Goal: Task Accomplishment & Management: Manage account settings

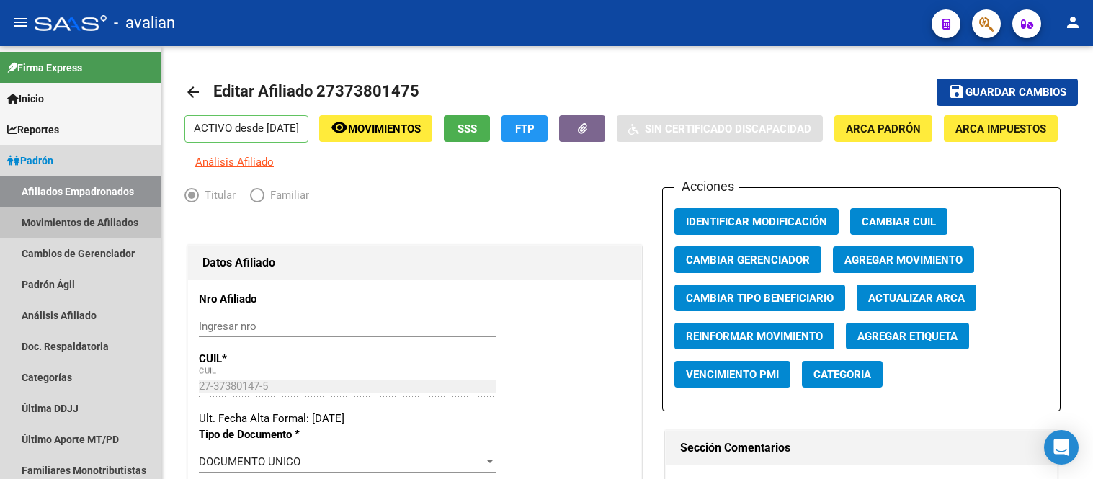
click at [102, 223] on link "Movimientos de Afiliados" at bounding box center [80, 222] width 161 height 31
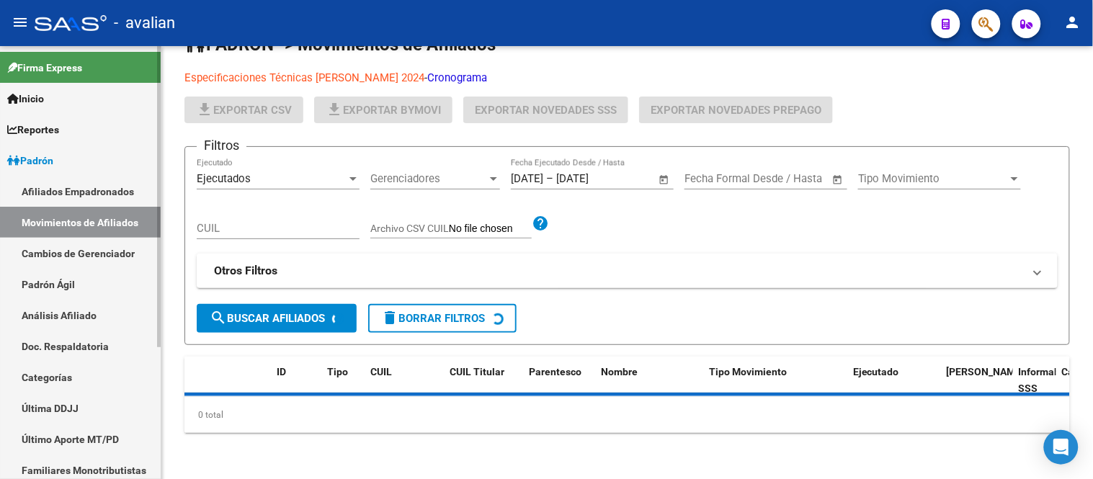
click at [96, 191] on link "Afiliados Empadronados" at bounding box center [80, 191] width 161 height 31
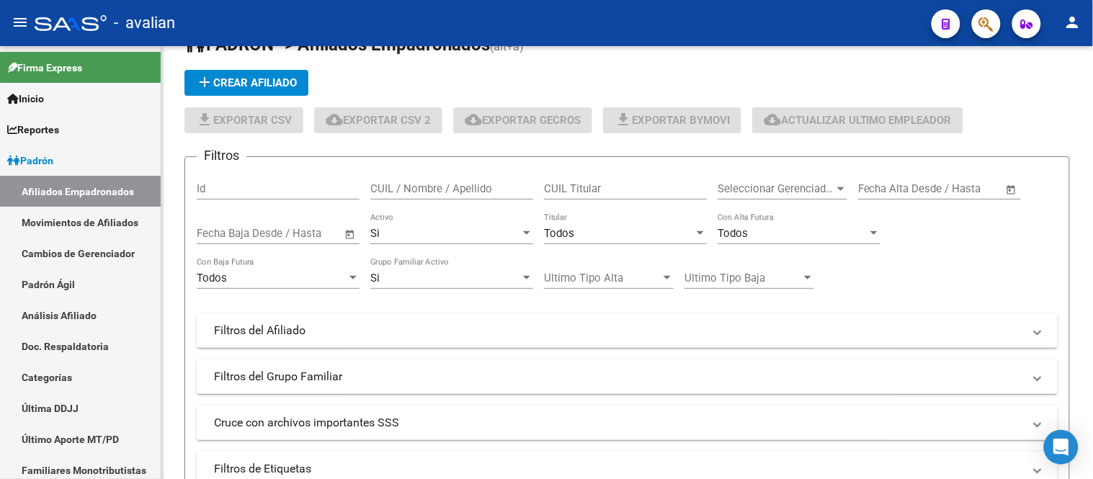
scroll to position [320, 0]
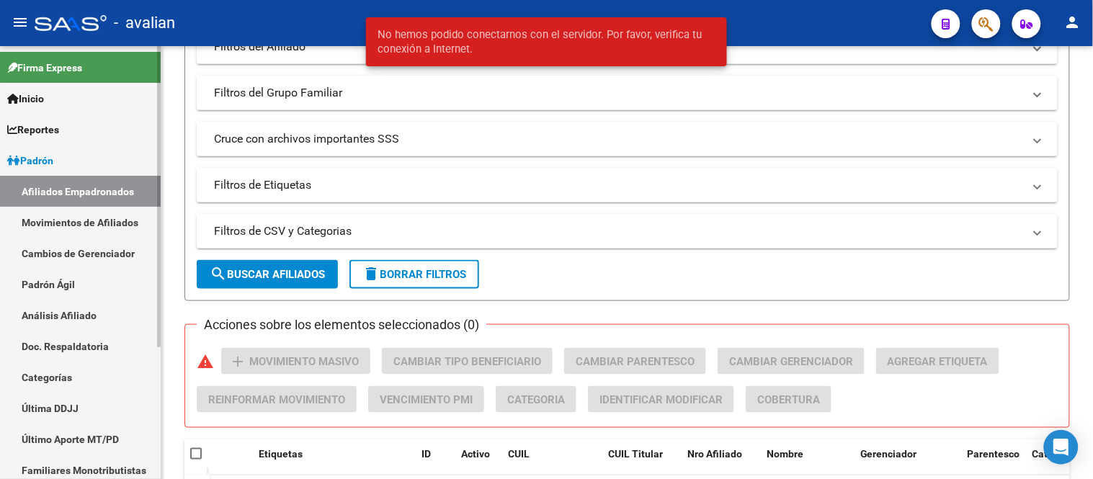
drag, startPoint x: 108, startPoint y: 213, endPoint x: 111, endPoint y: 196, distance: 17.5
click at [108, 213] on link "Movimientos de Afiliados" at bounding box center [80, 222] width 161 height 31
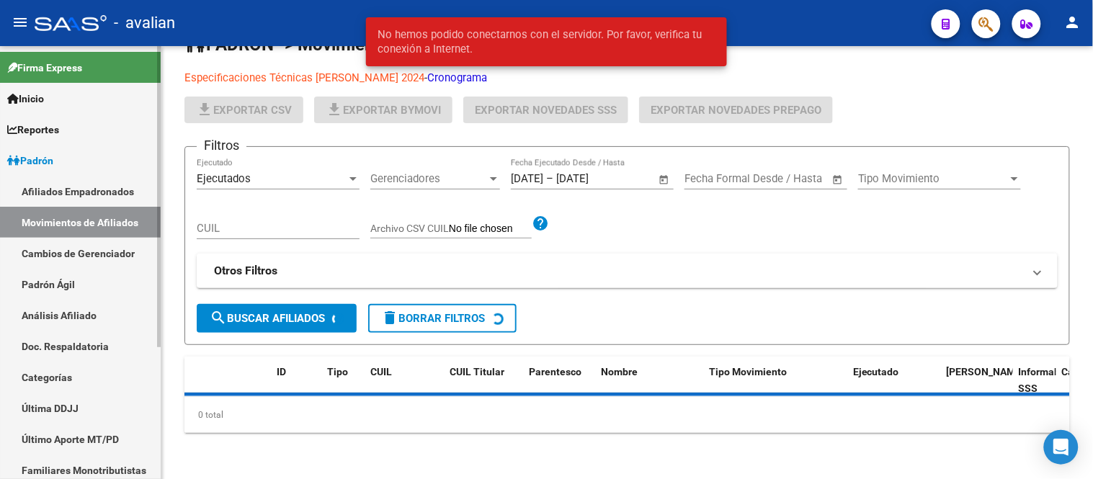
click at [112, 179] on link "Afiliados Empadronados" at bounding box center [80, 191] width 161 height 31
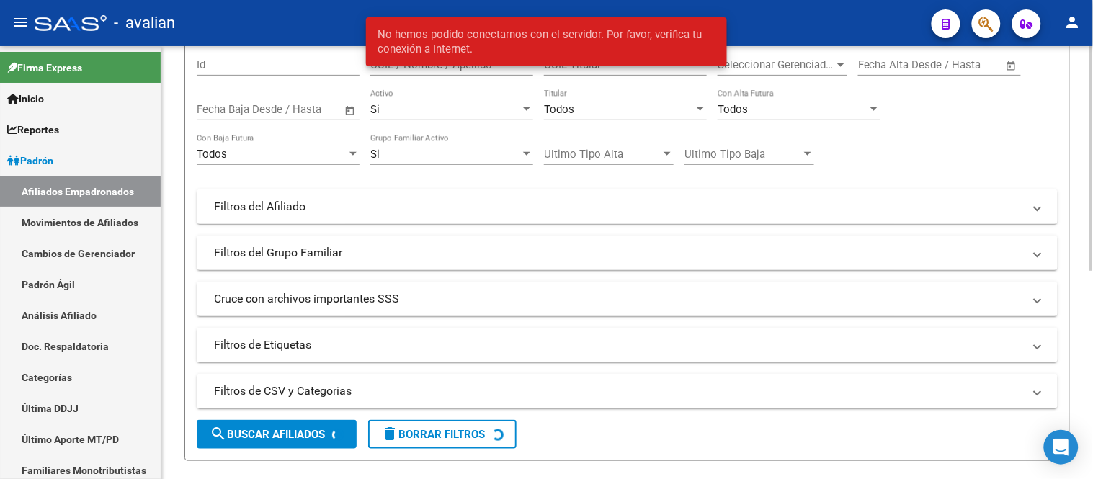
scroll to position [80, 0]
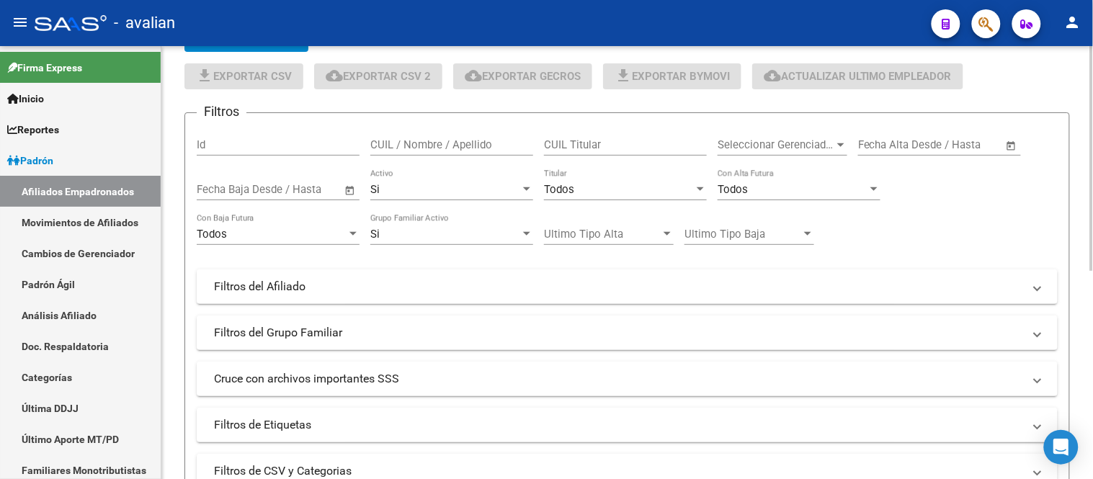
click at [500, 145] on input "CUIL / Nombre / Apellido" at bounding box center [451, 144] width 163 height 13
paste input "27454041408"
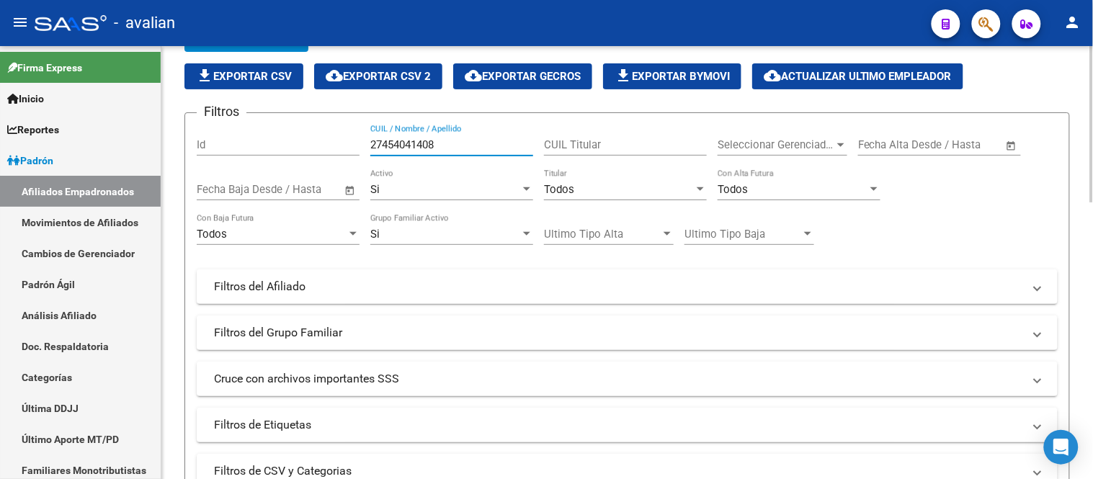
scroll to position [240, 0]
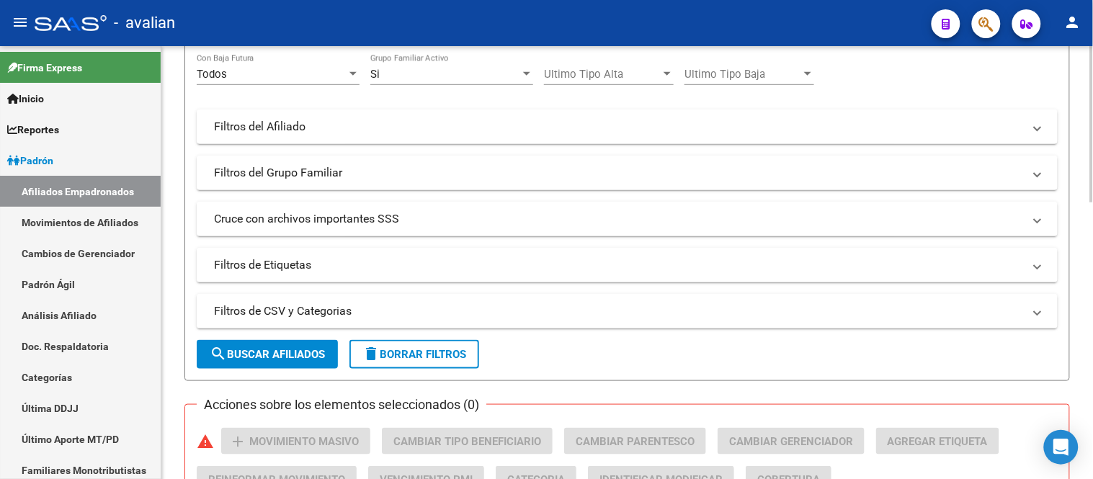
type input "27454041408"
click at [311, 349] on span "search Buscar Afiliados" at bounding box center [267, 354] width 115 height 13
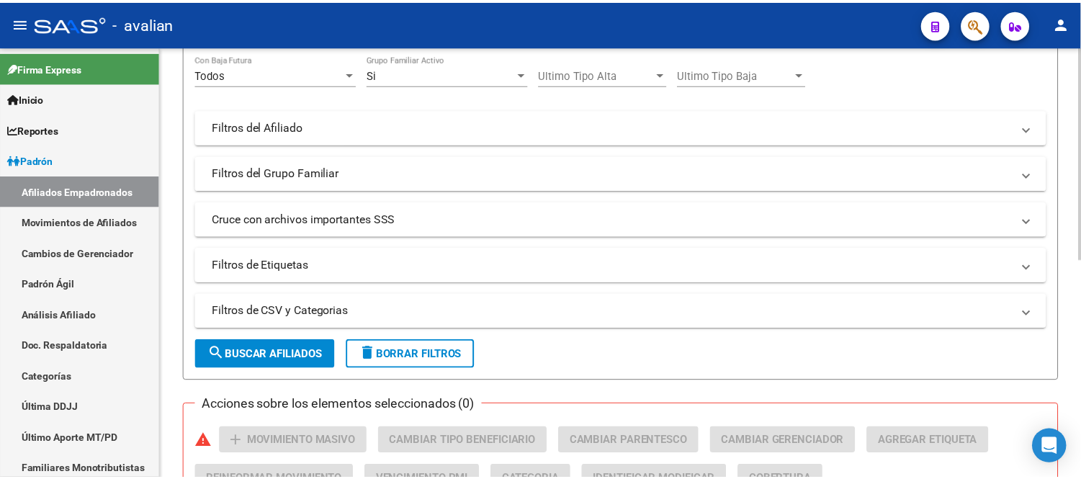
scroll to position [400, 0]
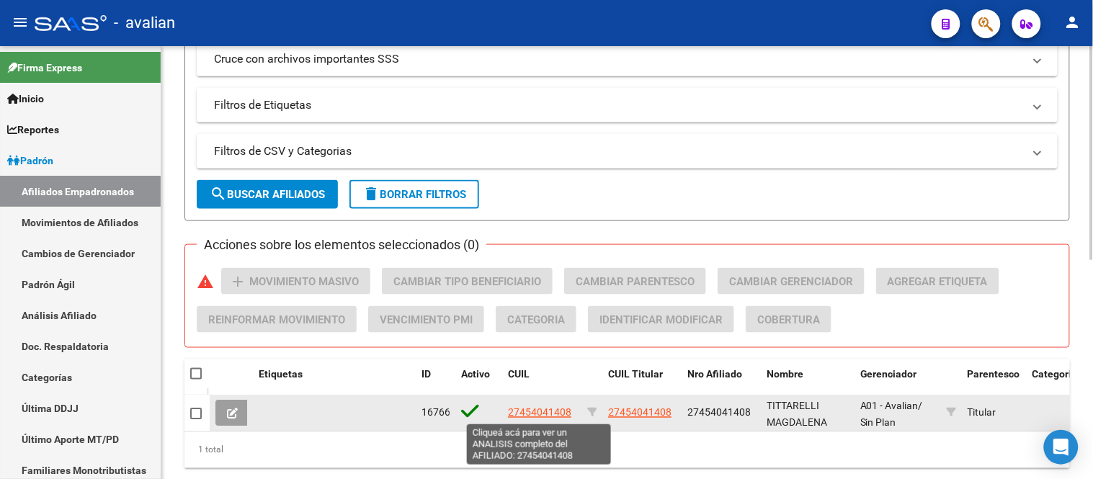
click at [557, 411] on span "27454041408" at bounding box center [539, 413] width 63 height 12
type textarea "27454041408"
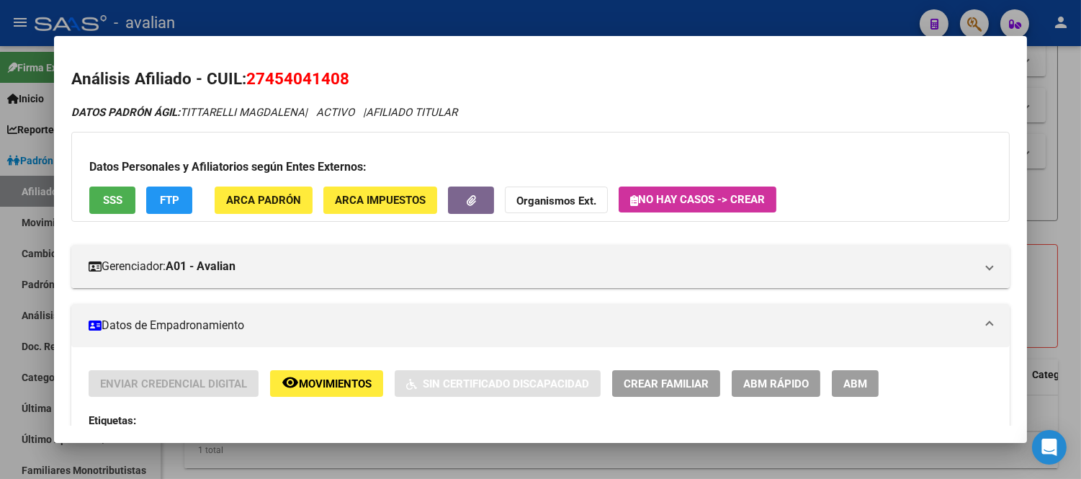
click at [850, 375] on button "ABM" at bounding box center [855, 383] width 47 height 27
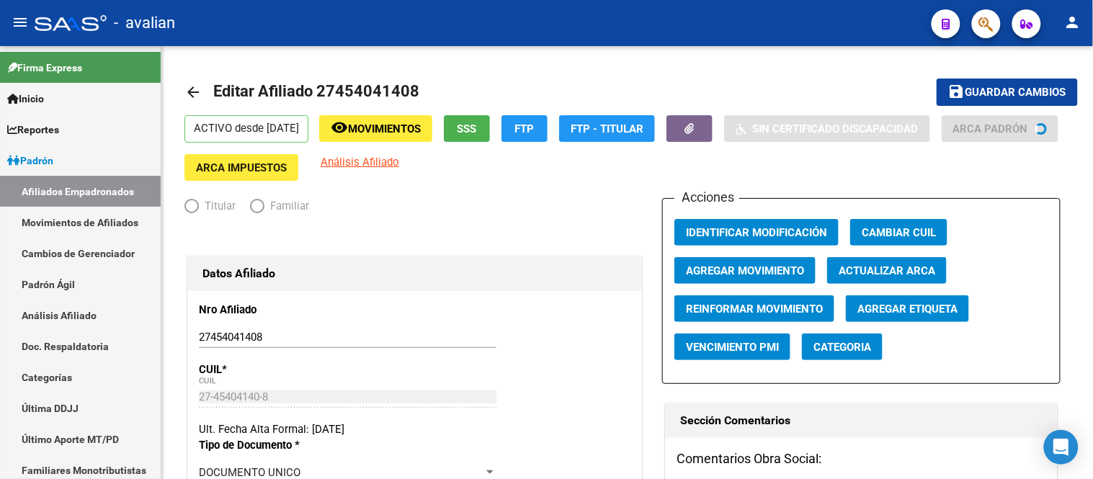
radio input "true"
type input "33-71603915-9"
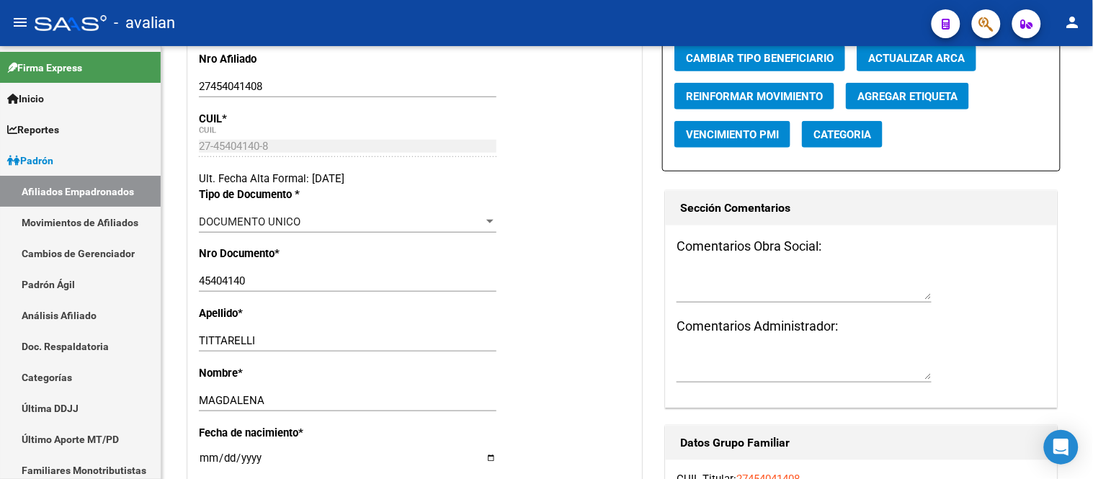
scroll to position [320, 0]
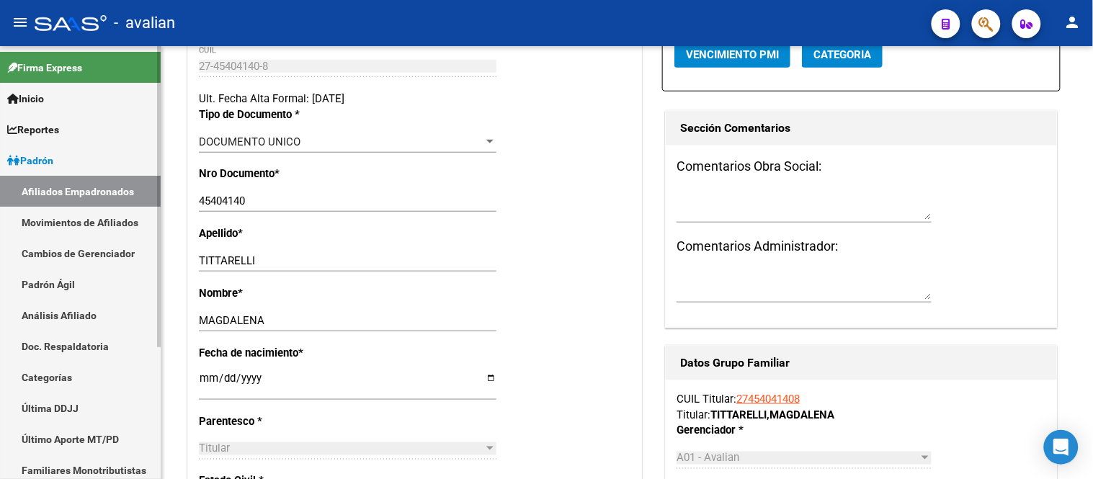
drag, startPoint x: 88, startPoint y: 220, endPoint x: 88, endPoint y: 212, distance: 7.9
click at [88, 220] on link "Movimientos de Afiliados" at bounding box center [80, 222] width 161 height 31
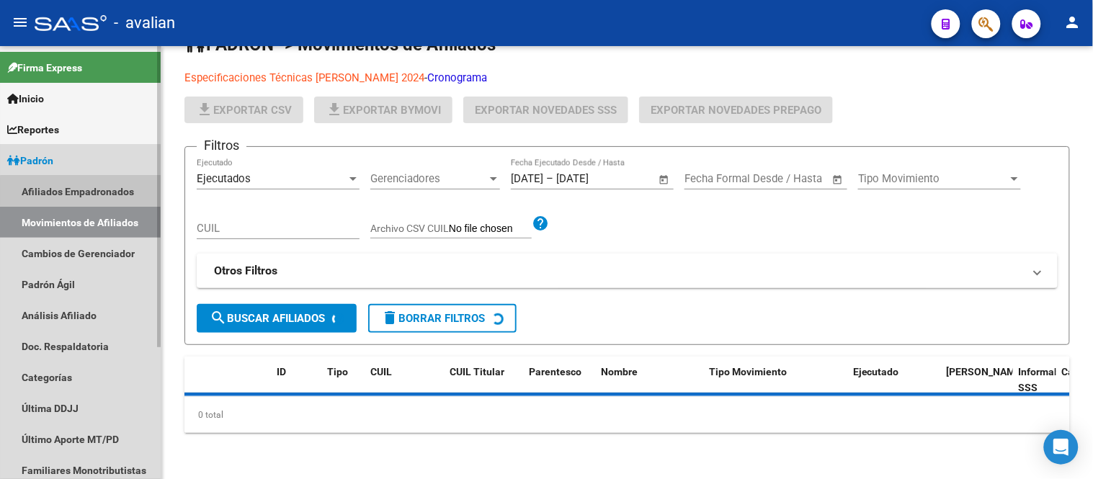
click at [87, 192] on link "Afiliados Empadronados" at bounding box center [80, 191] width 161 height 31
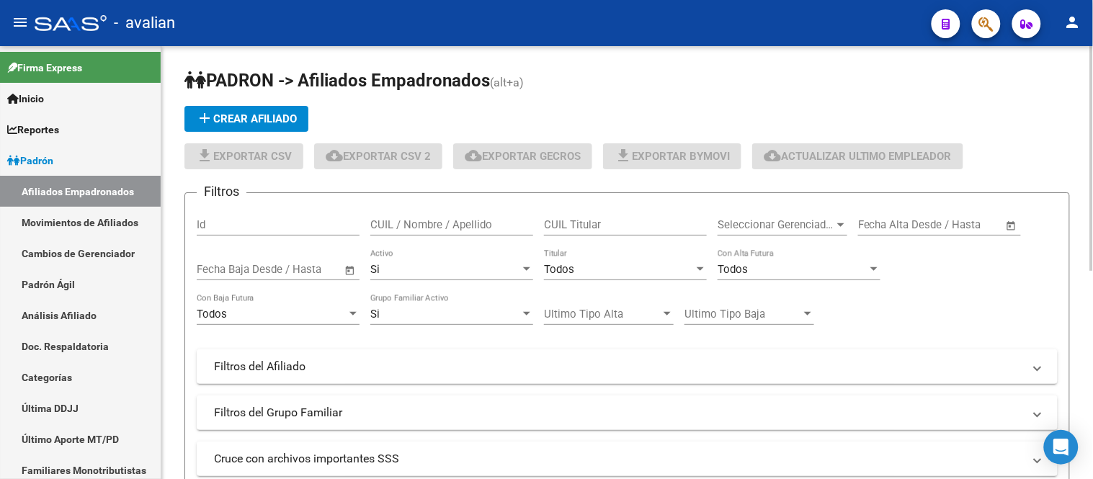
click at [432, 229] on input "CUIL / Nombre / Apellido" at bounding box center [451, 224] width 163 height 13
paste input "23422932704"
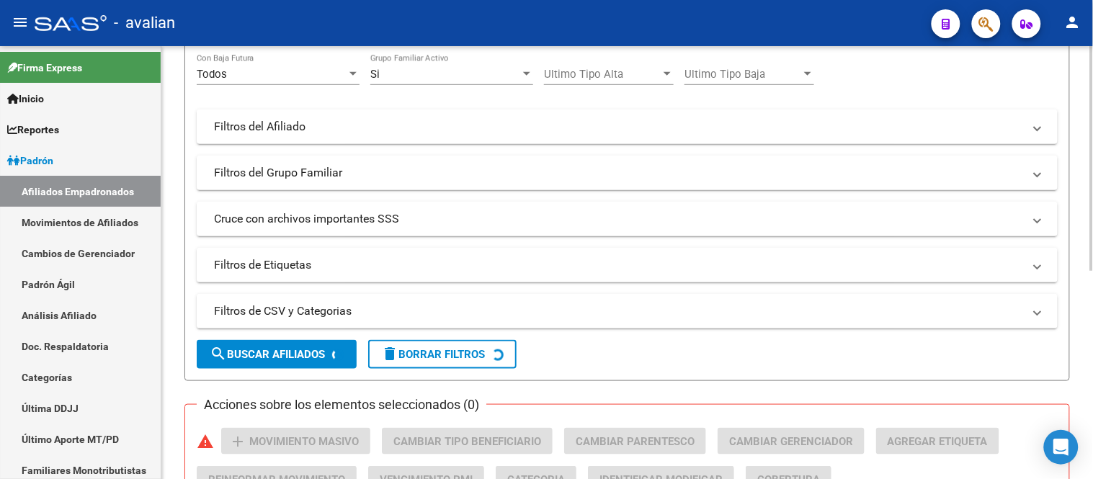
scroll to position [320, 0]
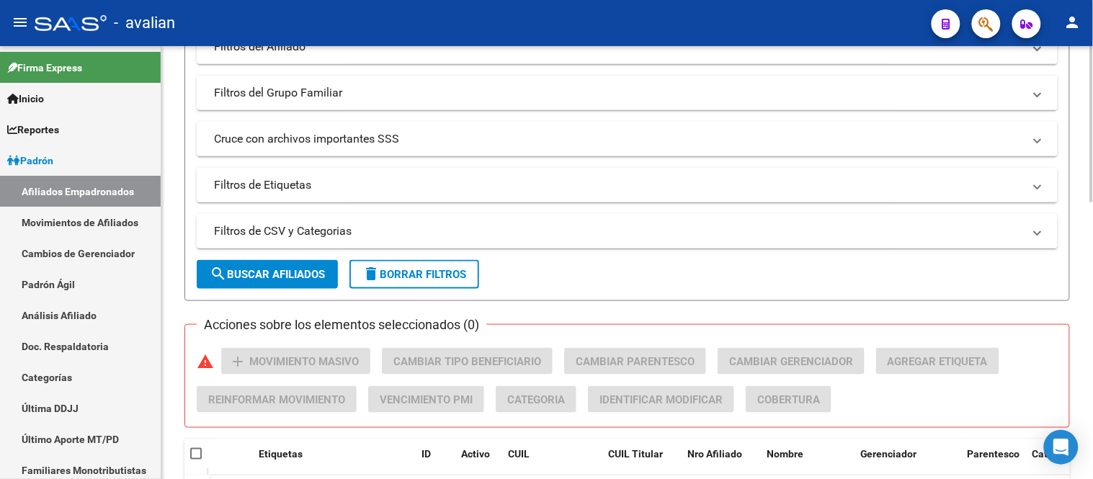
type input "23422932704"
click at [310, 282] on button "search Buscar Afiliados" at bounding box center [267, 274] width 141 height 29
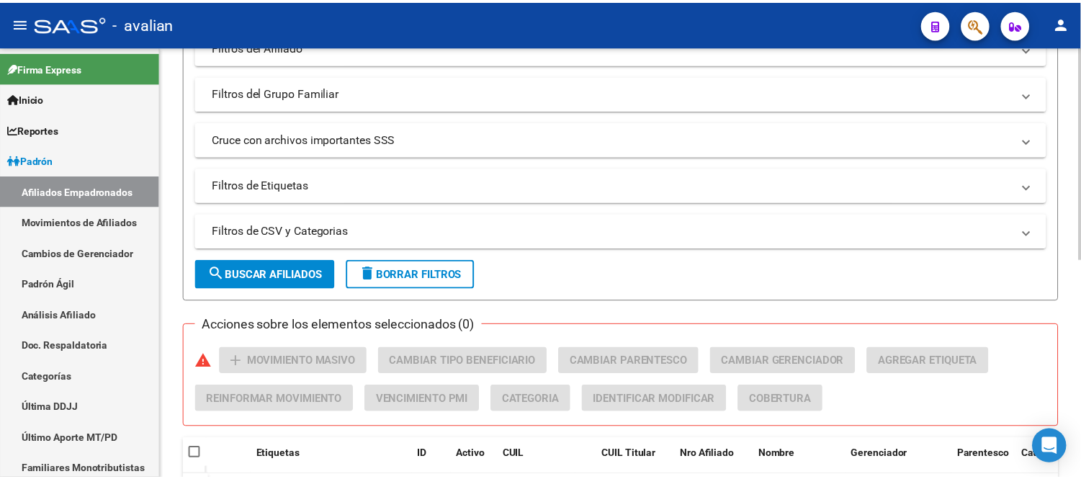
scroll to position [400, 0]
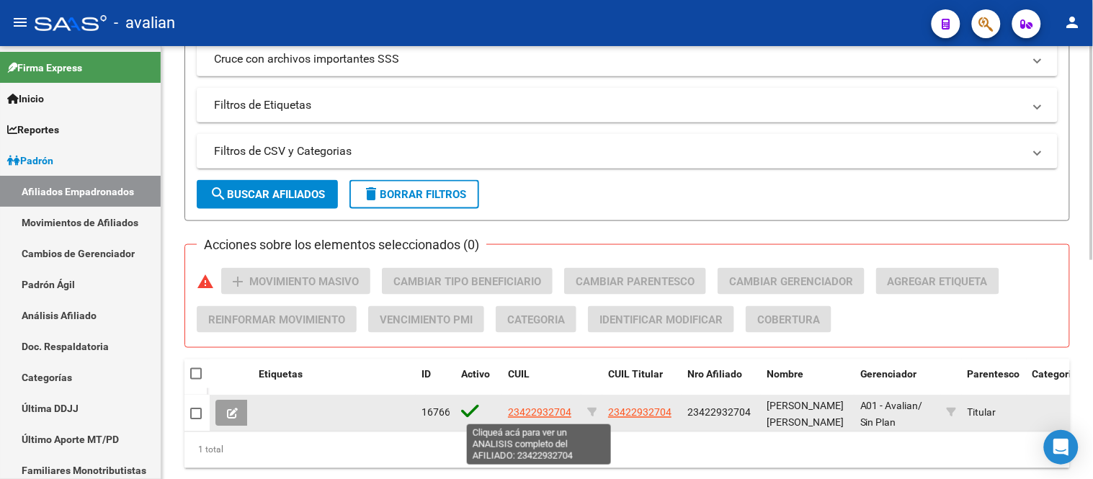
click at [538, 413] on span "23422932704" at bounding box center [539, 413] width 63 height 12
type textarea "23422932704"
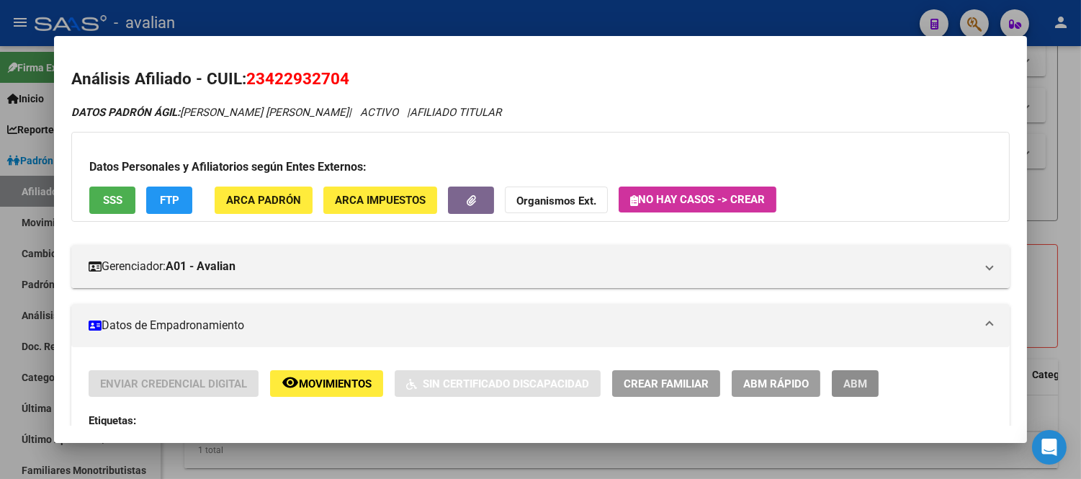
click at [836, 377] on button "ABM" at bounding box center [855, 383] width 47 height 27
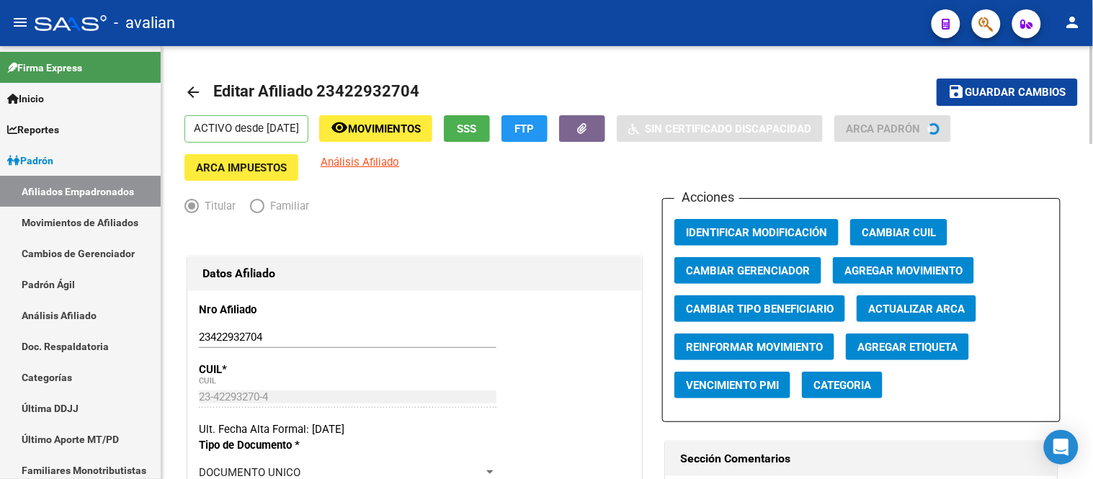
radio input "true"
type input "27-11544599-0"
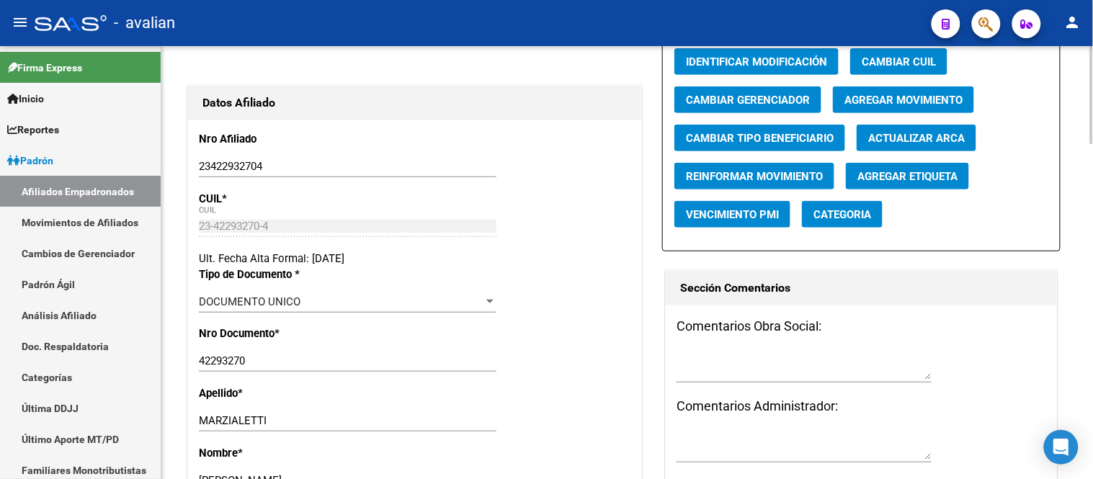
scroll to position [240, 0]
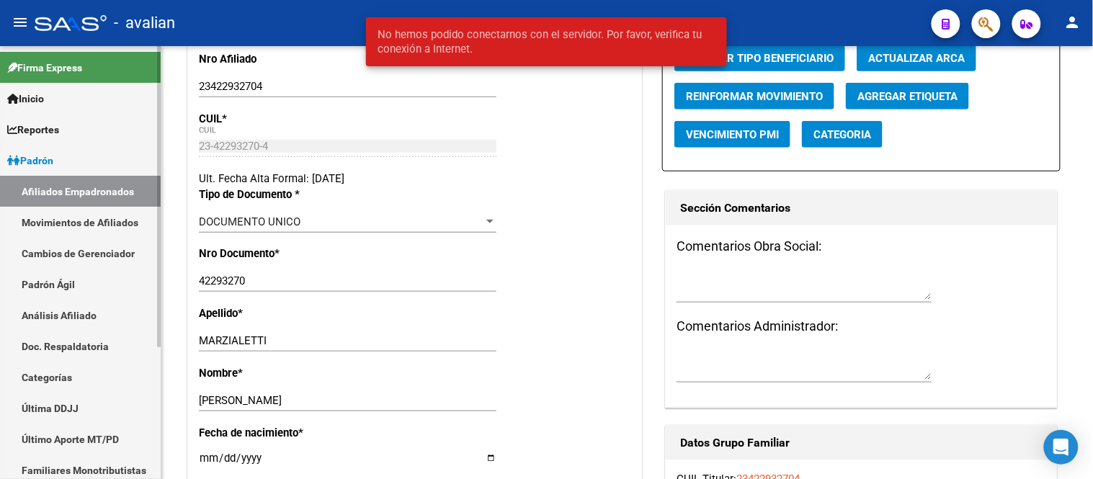
click at [90, 216] on link "Movimientos de Afiliados" at bounding box center [80, 222] width 161 height 31
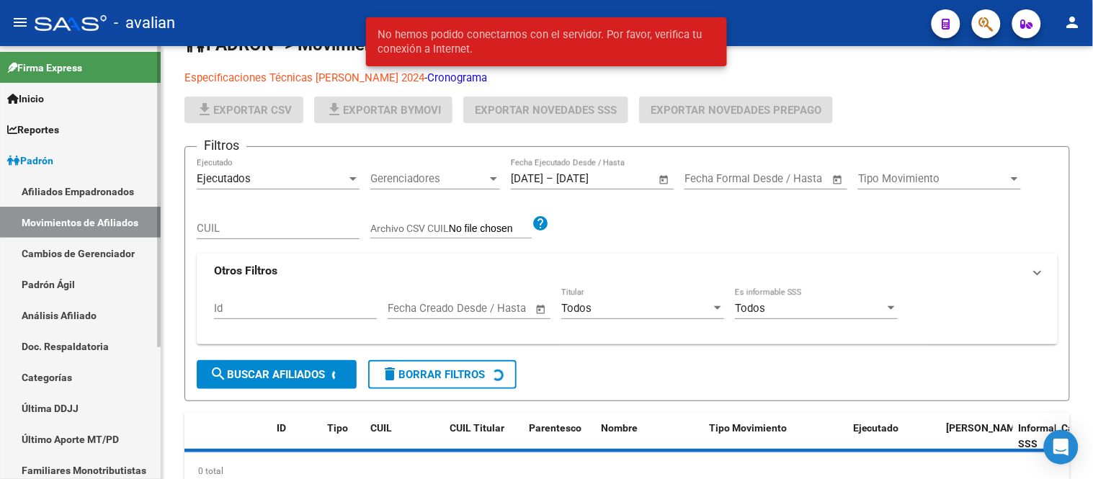
click at [84, 189] on link "Afiliados Empadronados" at bounding box center [80, 191] width 161 height 31
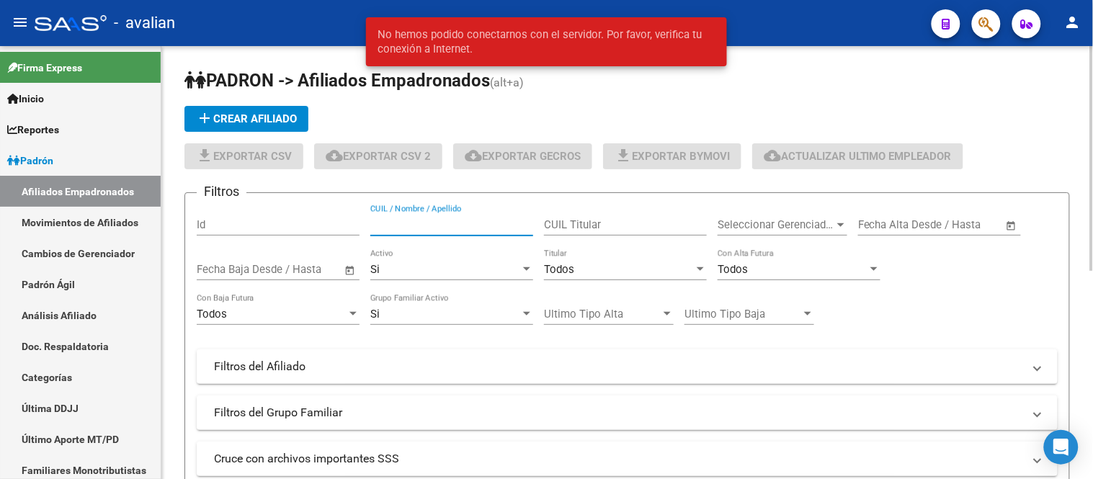
click at [438, 218] on input "CUIL / Nombre / Apellido" at bounding box center [451, 224] width 163 height 13
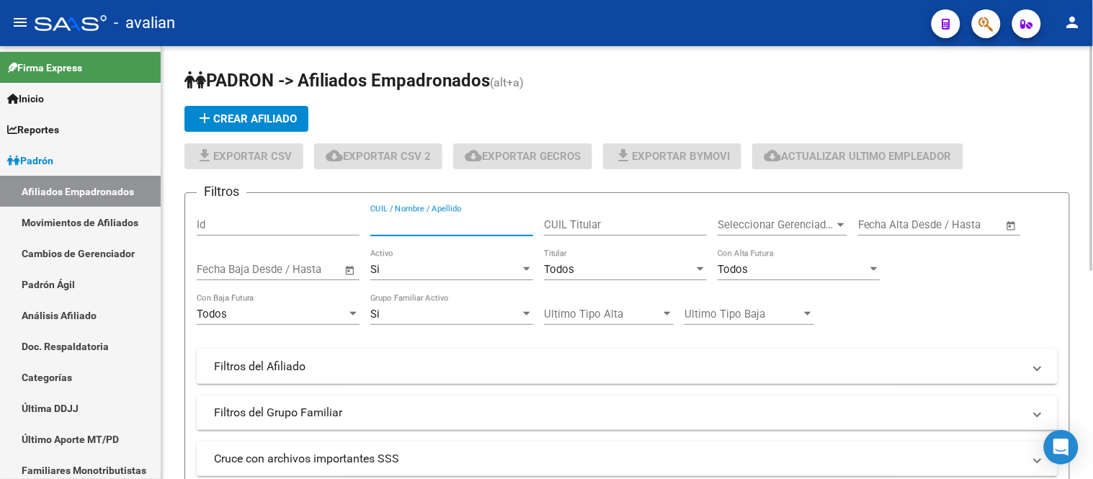
paste input "23389813214"
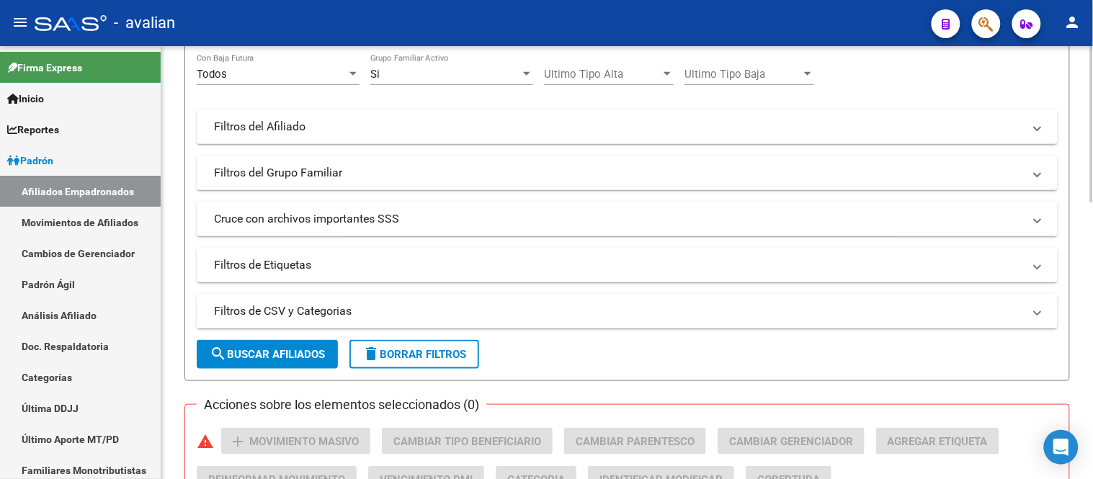
type input "23389813214"
click at [264, 357] on span "search Buscar Afiliados" at bounding box center [267, 354] width 115 height 13
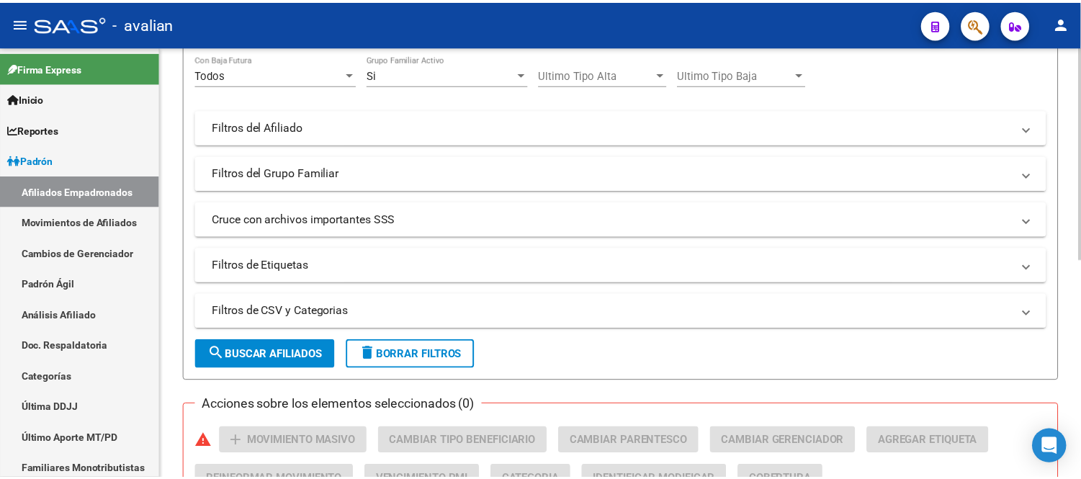
scroll to position [400, 0]
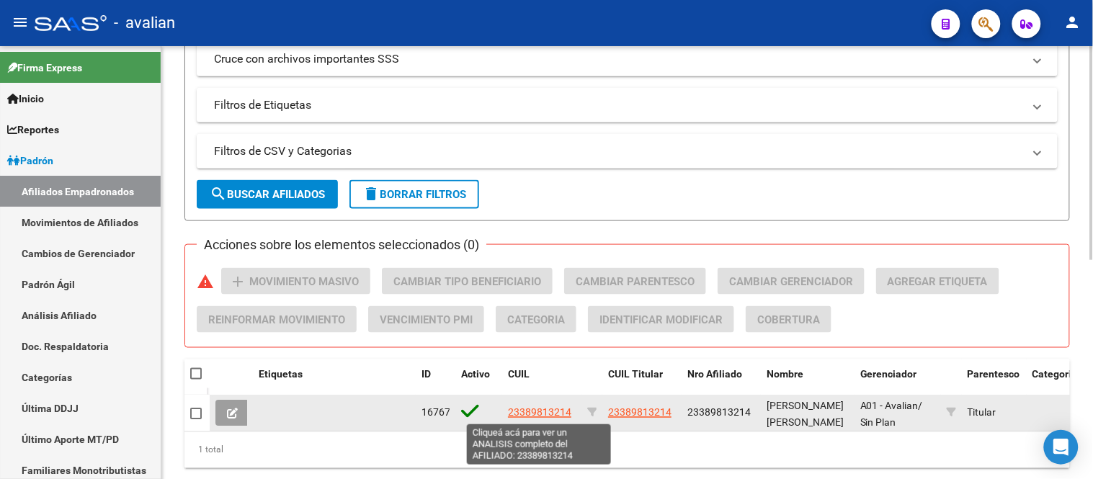
click at [527, 412] on span "23389813214" at bounding box center [539, 413] width 63 height 12
type textarea "23389813214"
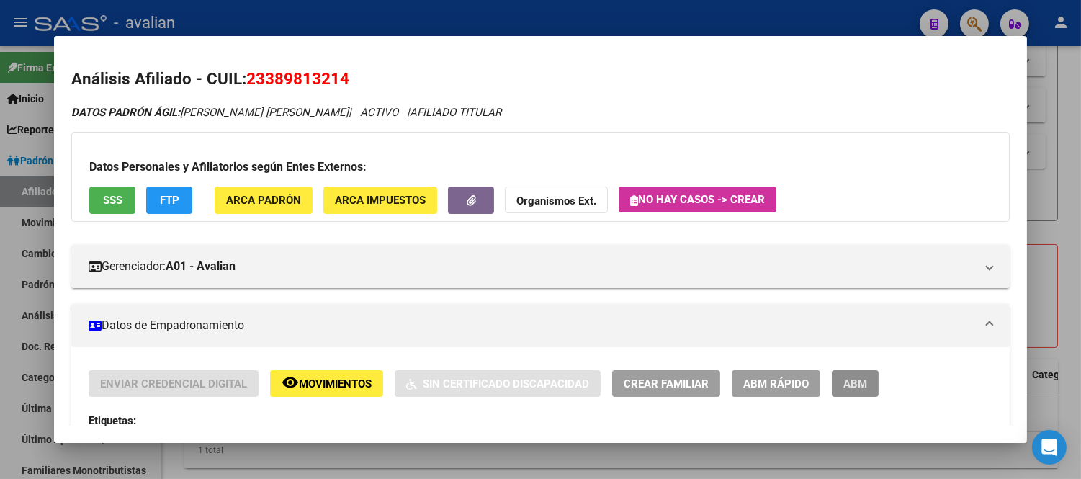
click at [843, 382] on span "ABM" at bounding box center [855, 383] width 24 height 13
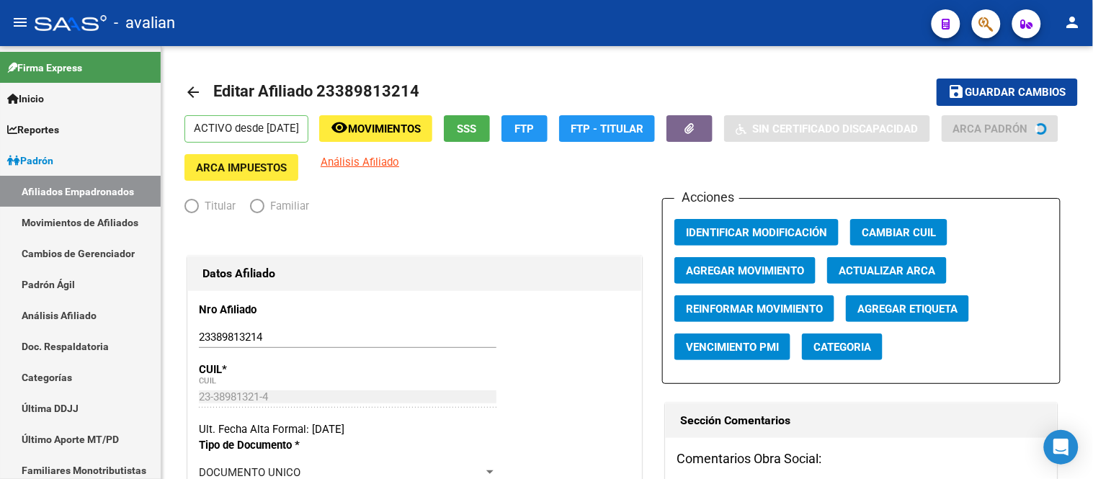
radio input "true"
type input "30-50827318-1"
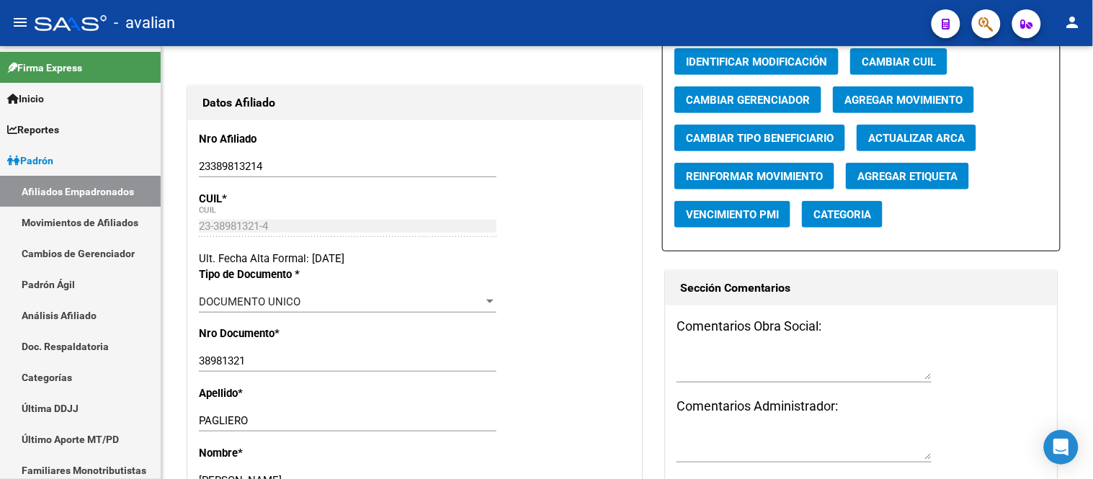
scroll to position [400, 0]
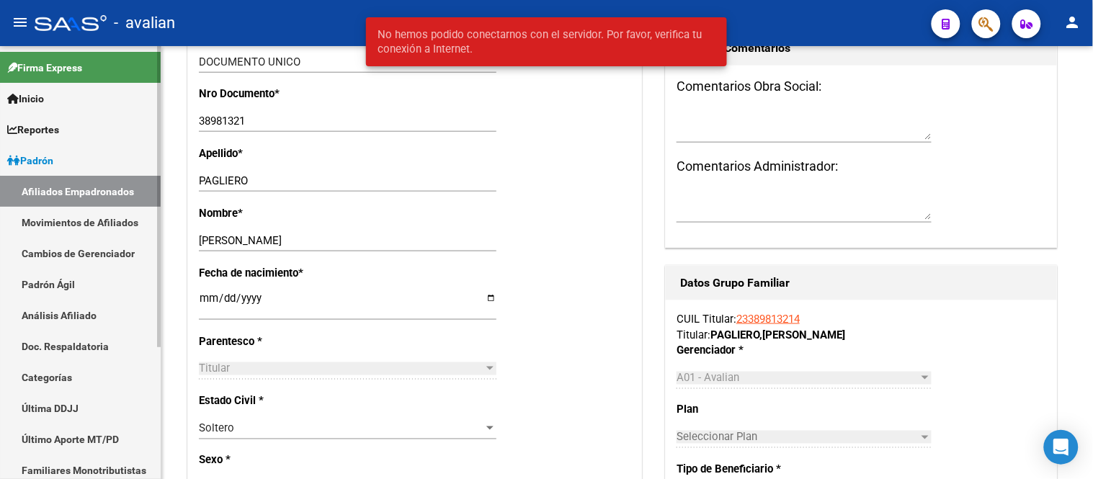
drag, startPoint x: 89, startPoint y: 229, endPoint x: 86, endPoint y: 202, distance: 26.7
click at [89, 229] on link "Movimientos de Afiliados" at bounding box center [80, 222] width 161 height 31
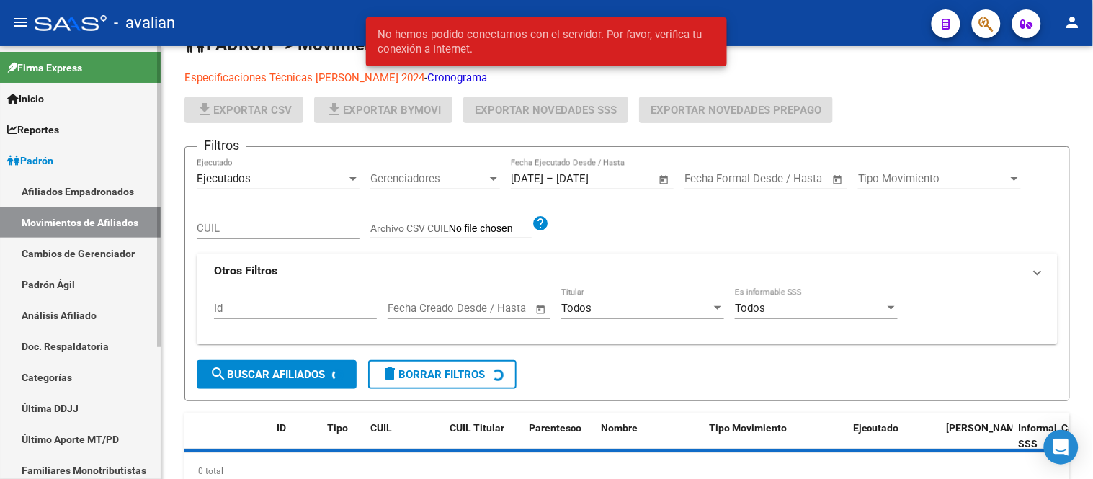
click at [84, 192] on link "Afiliados Empadronados" at bounding box center [80, 191] width 161 height 31
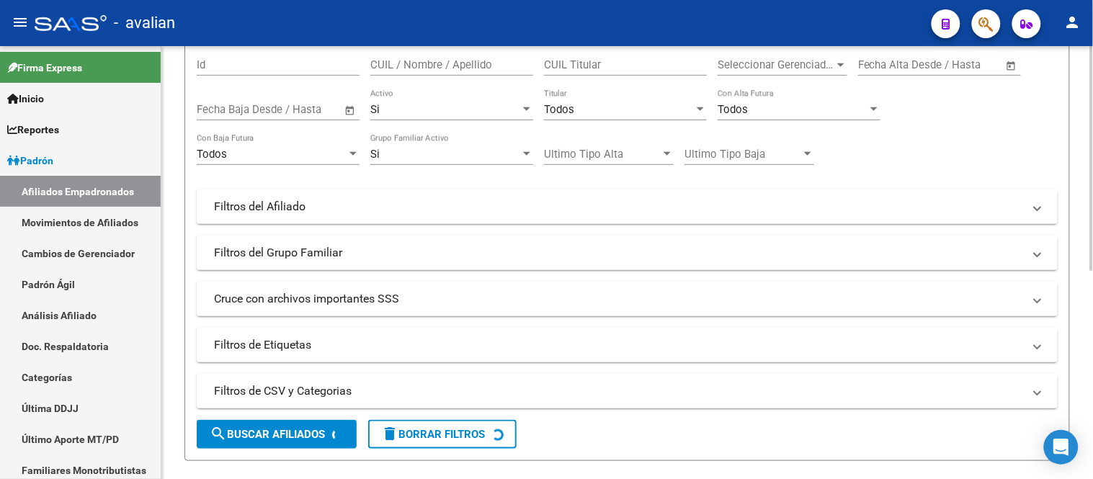
scroll to position [160, 0]
click at [461, 62] on input "CUIL / Nombre / Apellido" at bounding box center [451, 64] width 163 height 13
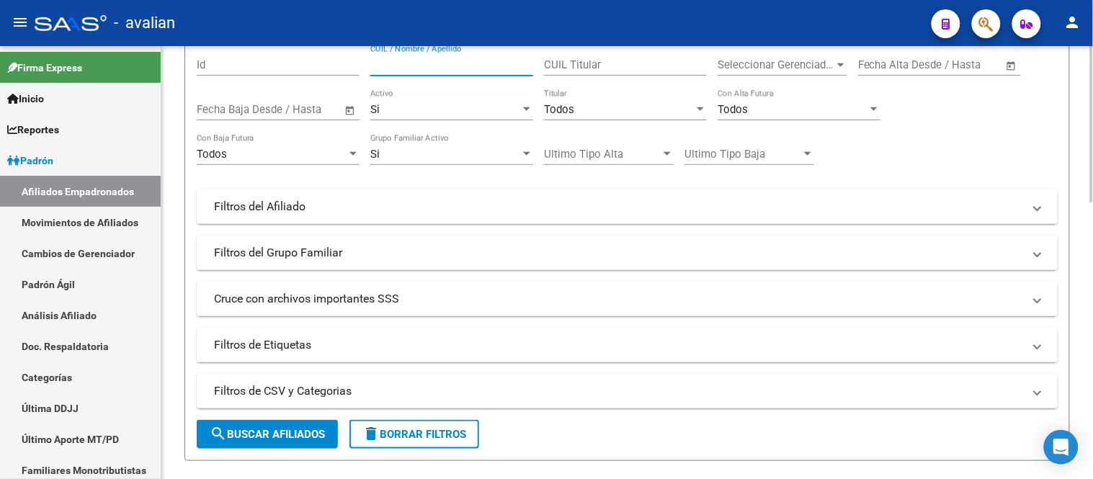
paste input "23423010509"
type input "23423010509"
click at [269, 434] on span "search Buscar Afiliados" at bounding box center [267, 434] width 115 height 13
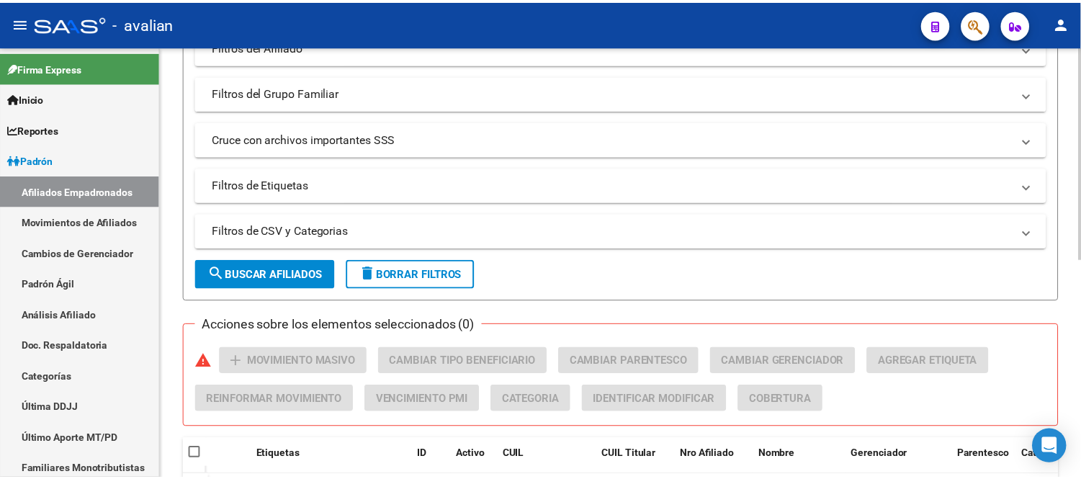
scroll to position [447, 0]
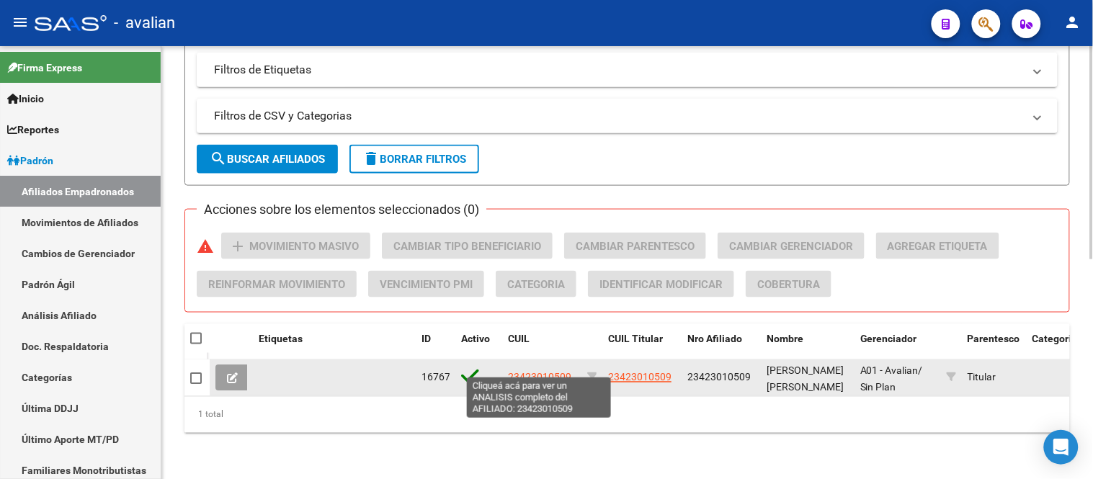
click at [553, 372] on span "23423010509" at bounding box center [539, 378] width 63 height 12
type textarea "23423010509"
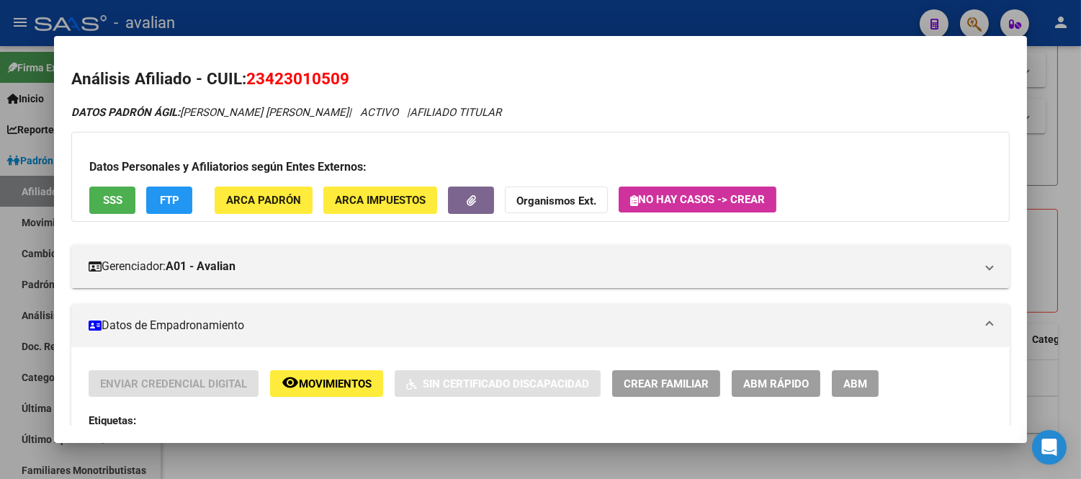
click at [853, 382] on span "ABM" at bounding box center [855, 383] width 24 height 13
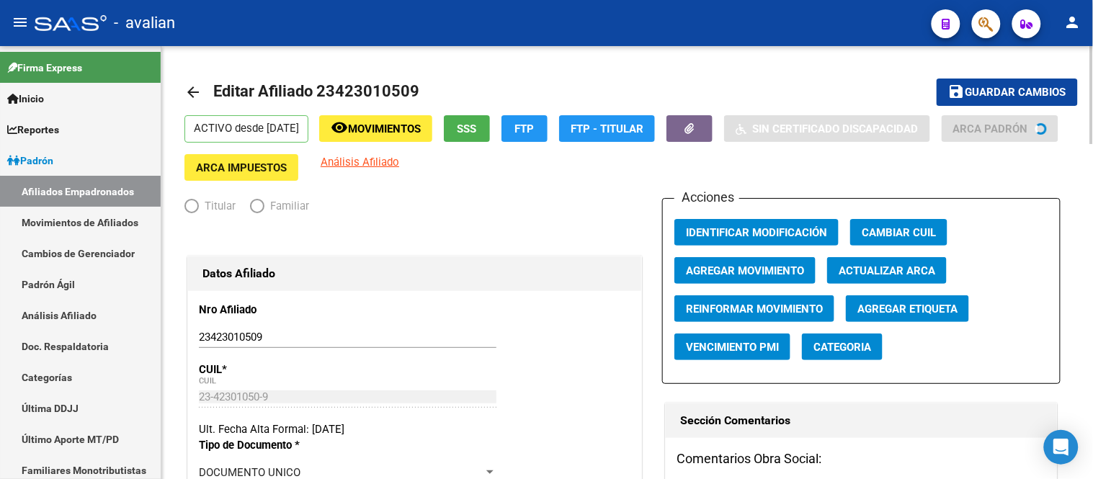
radio input "true"
type input "30-71206423-0"
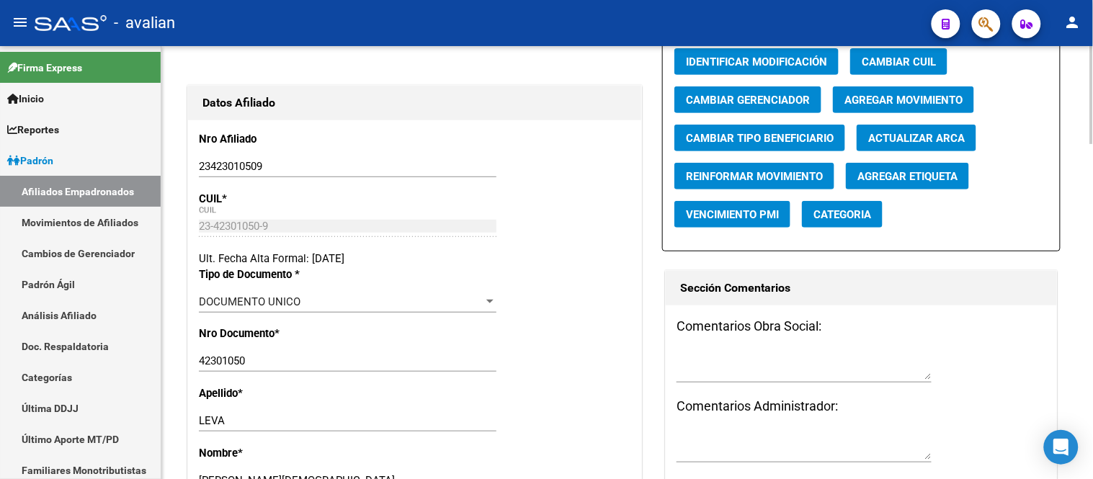
scroll to position [400, 0]
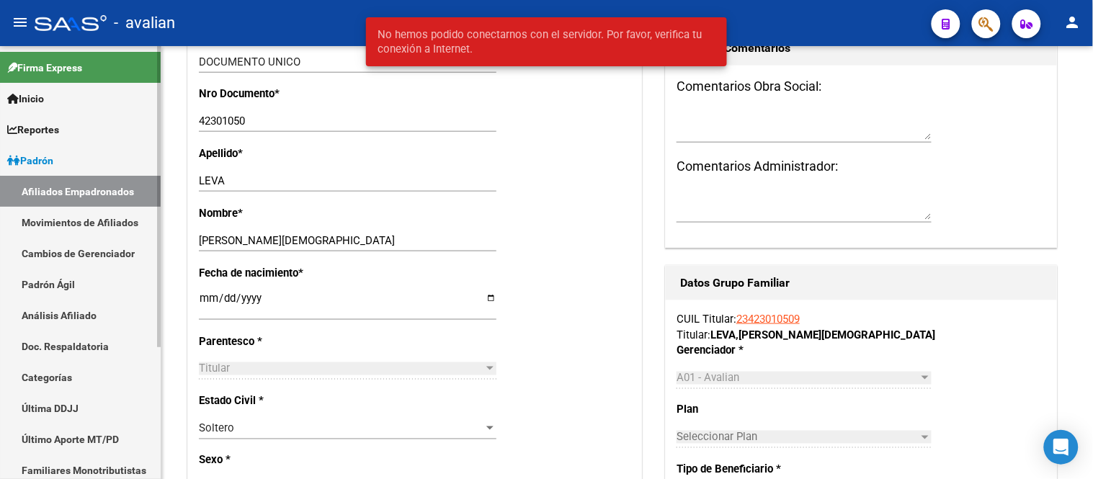
click at [80, 212] on link "Movimientos de Afiliados" at bounding box center [80, 222] width 161 height 31
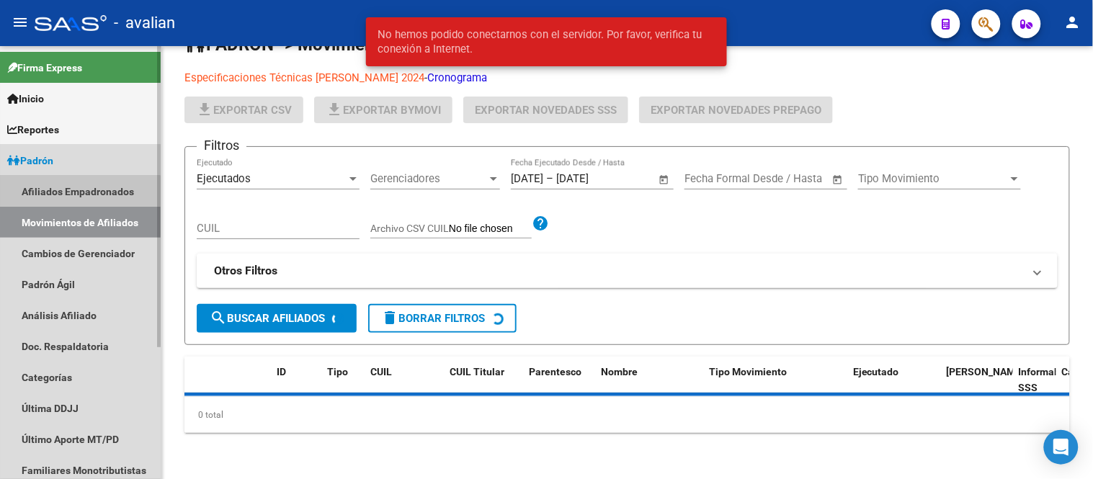
click at [80, 194] on link "Afiliados Empadronados" at bounding box center [80, 191] width 161 height 31
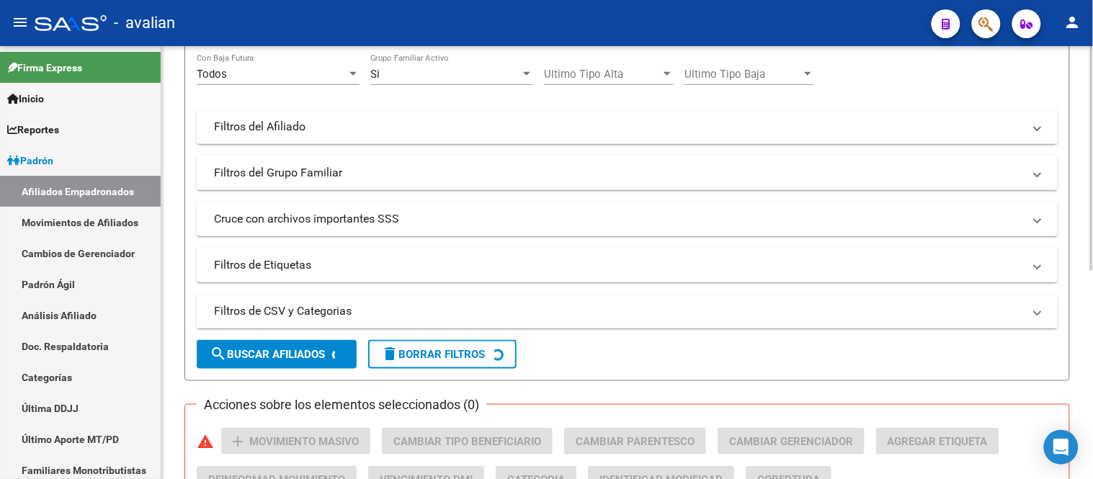
scroll to position [160, 0]
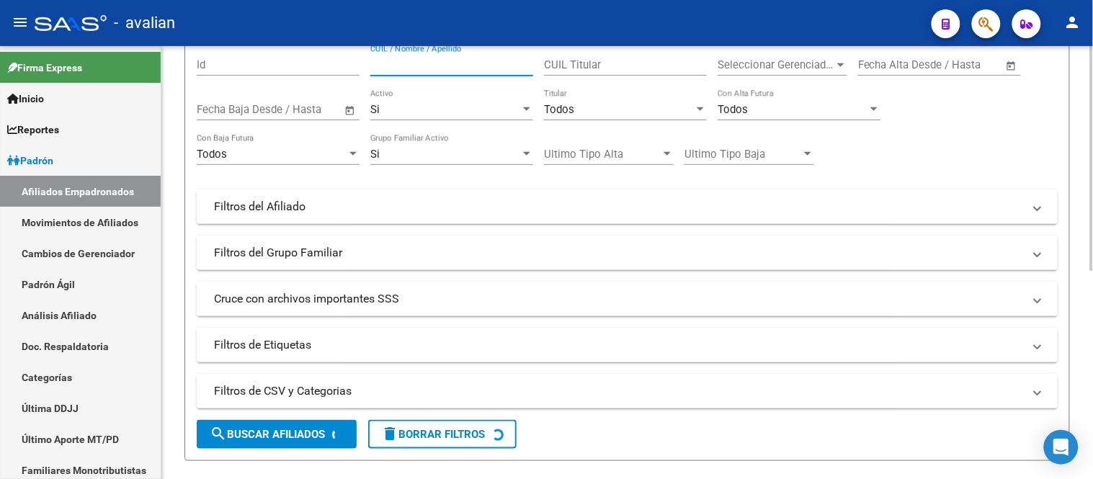
click at [462, 63] on input "CUIL / Nombre / Apellido" at bounding box center [451, 64] width 163 height 13
paste input "23429156599"
type input "23429156599"
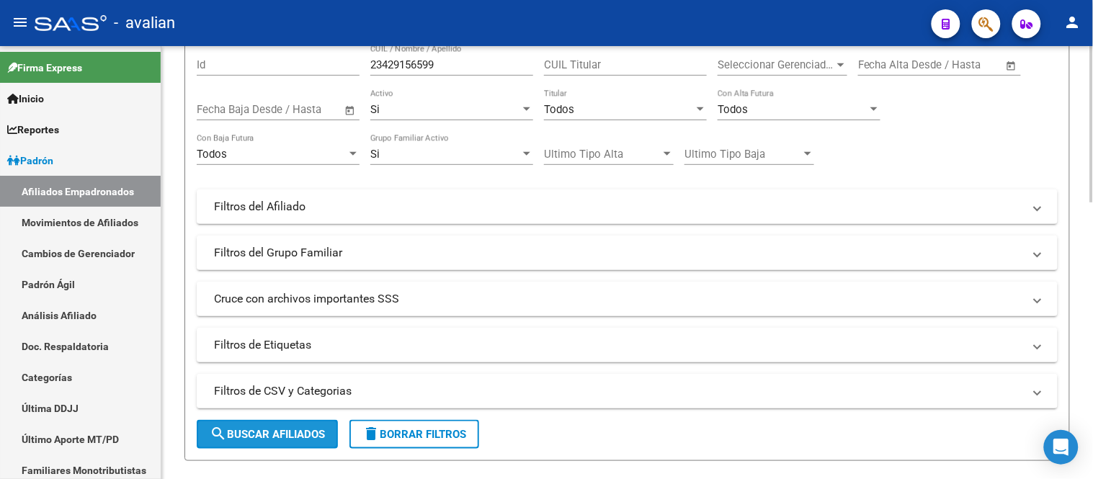
click at [265, 432] on span "search Buscar Afiliados" at bounding box center [267, 434] width 115 height 13
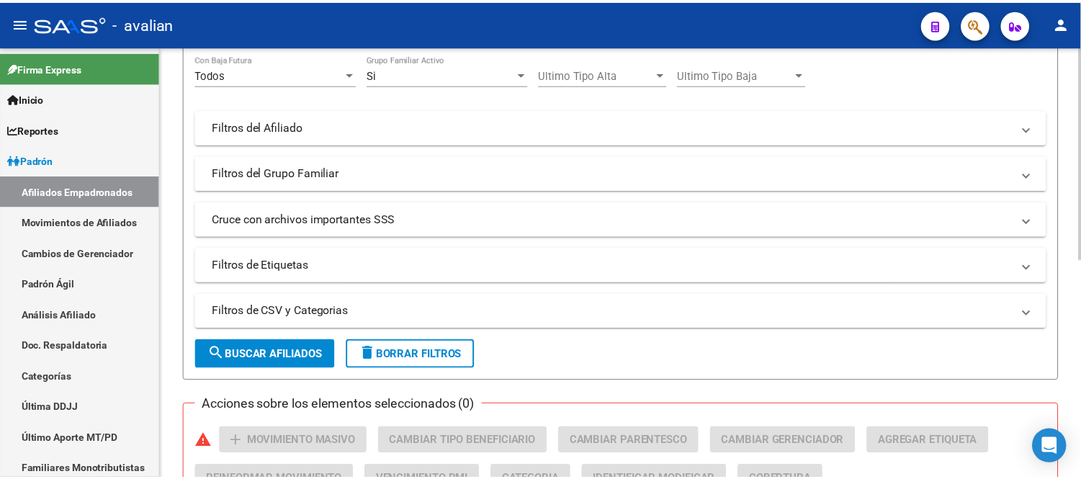
scroll to position [400, 0]
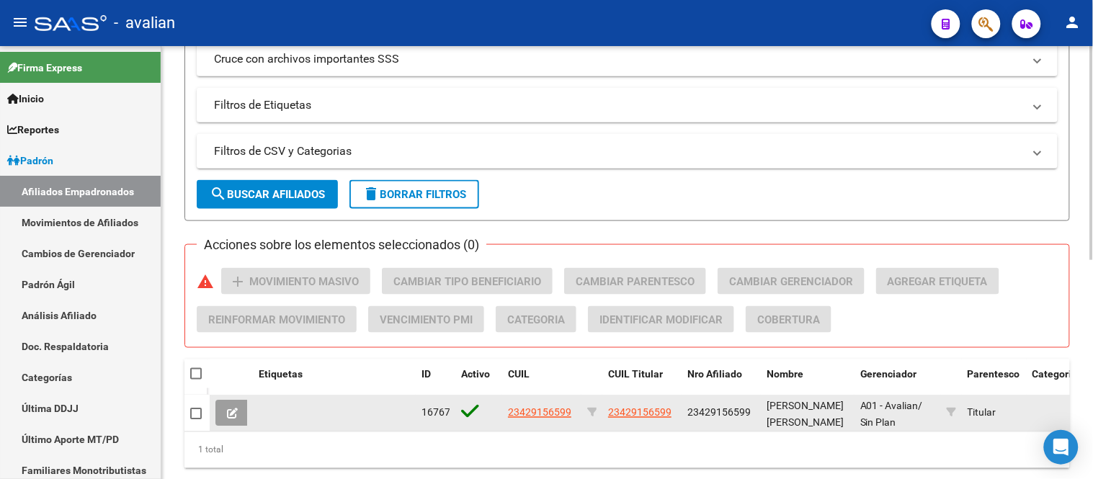
drag, startPoint x: 555, startPoint y: 402, endPoint x: 556, endPoint y: 418, distance: 15.9
click at [555, 411] on datatable-body-cell "23429156599" at bounding box center [541, 412] width 79 height 35
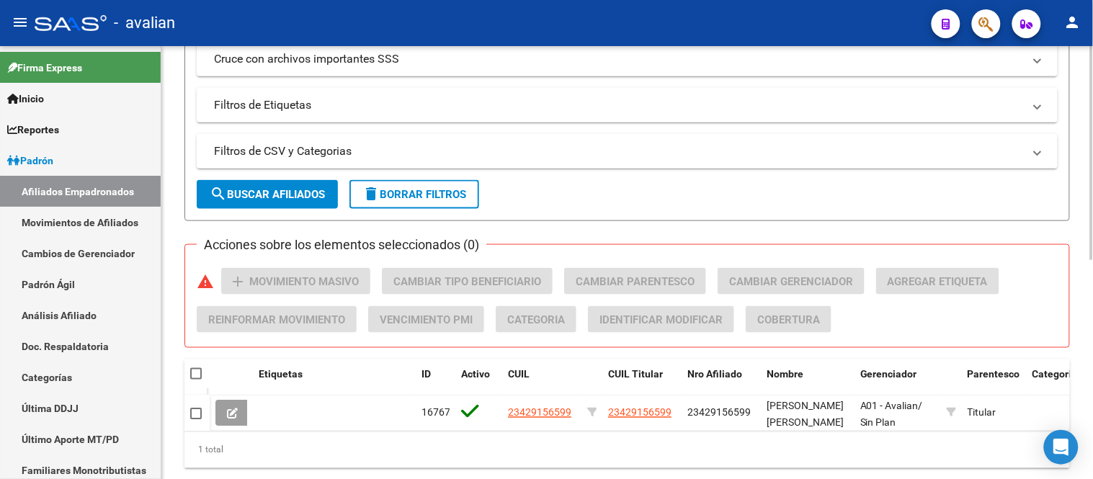
click at [565, 176] on form "Filtros Id 23429156599 CUIL / Nombre / Apellido CUIL Titular Seleccionar Gerenc…" at bounding box center [626, 7] width 885 height 429
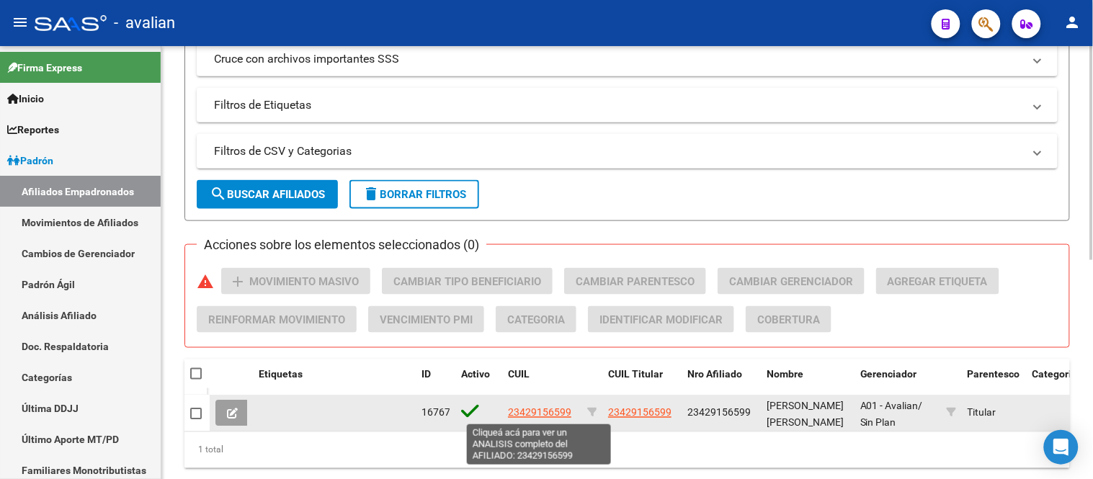
click at [555, 414] on span "23429156599" at bounding box center [539, 413] width 63 height 12
type textarea "23429156599"
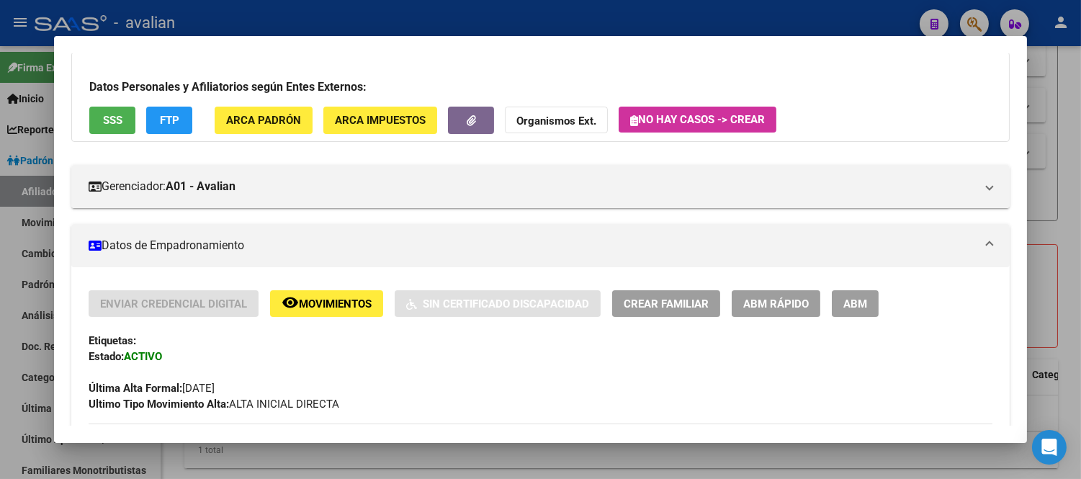
scroll to position [160, 0]
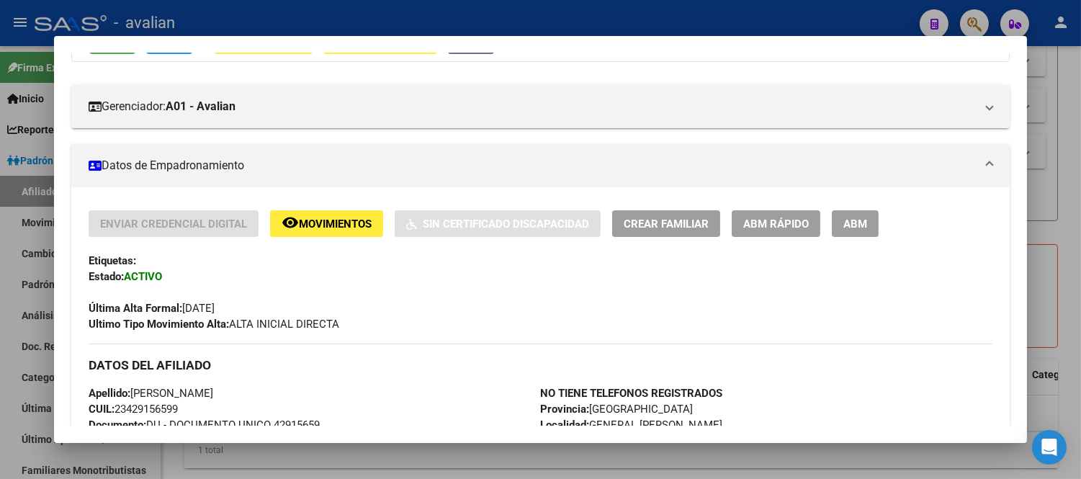
click at [845, 232] on button "ABM" at bounding box center [855, 223] width 47 height 27
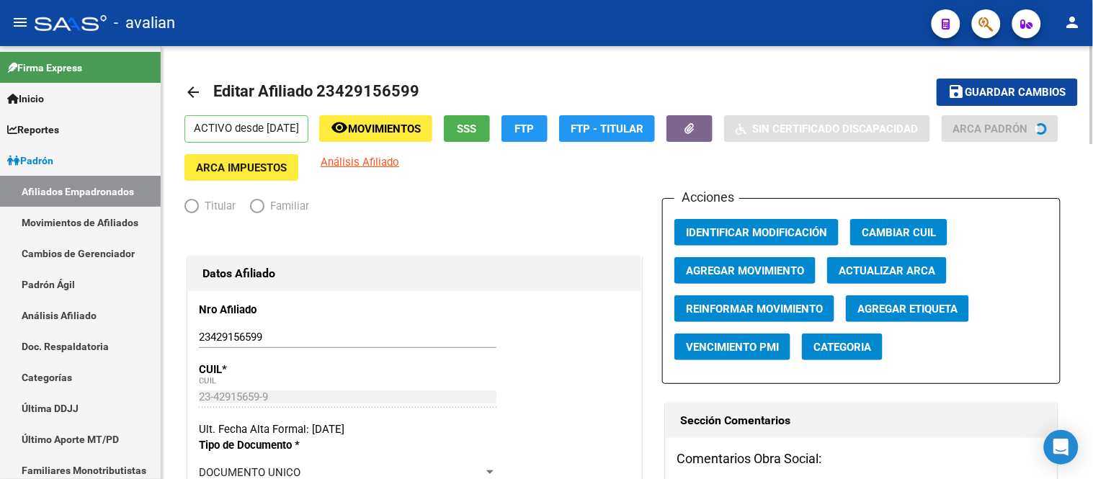
radio input "true"
type input "30-71690881-6"
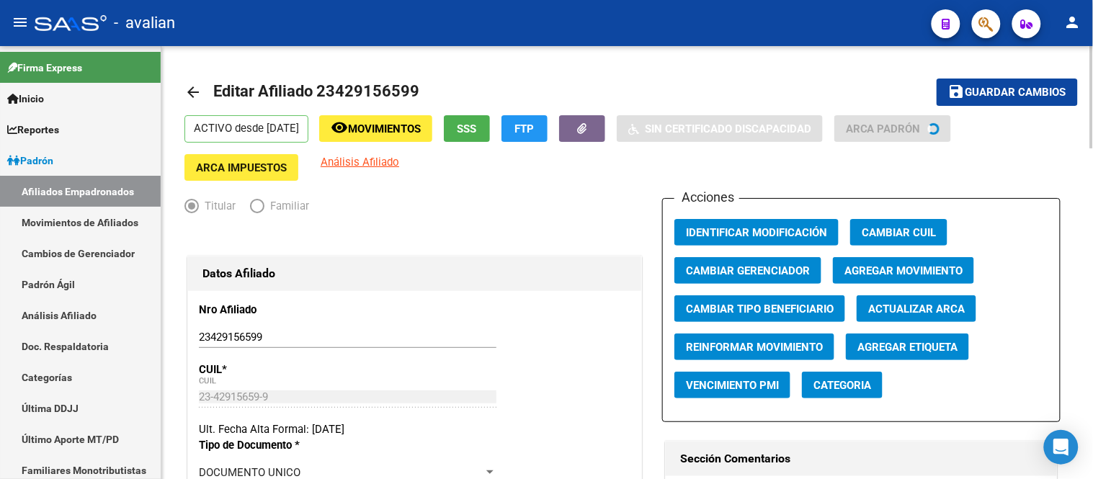
scroll to position [320, 0]
